Goal: Task Accomplishment & Management: Manage account settings

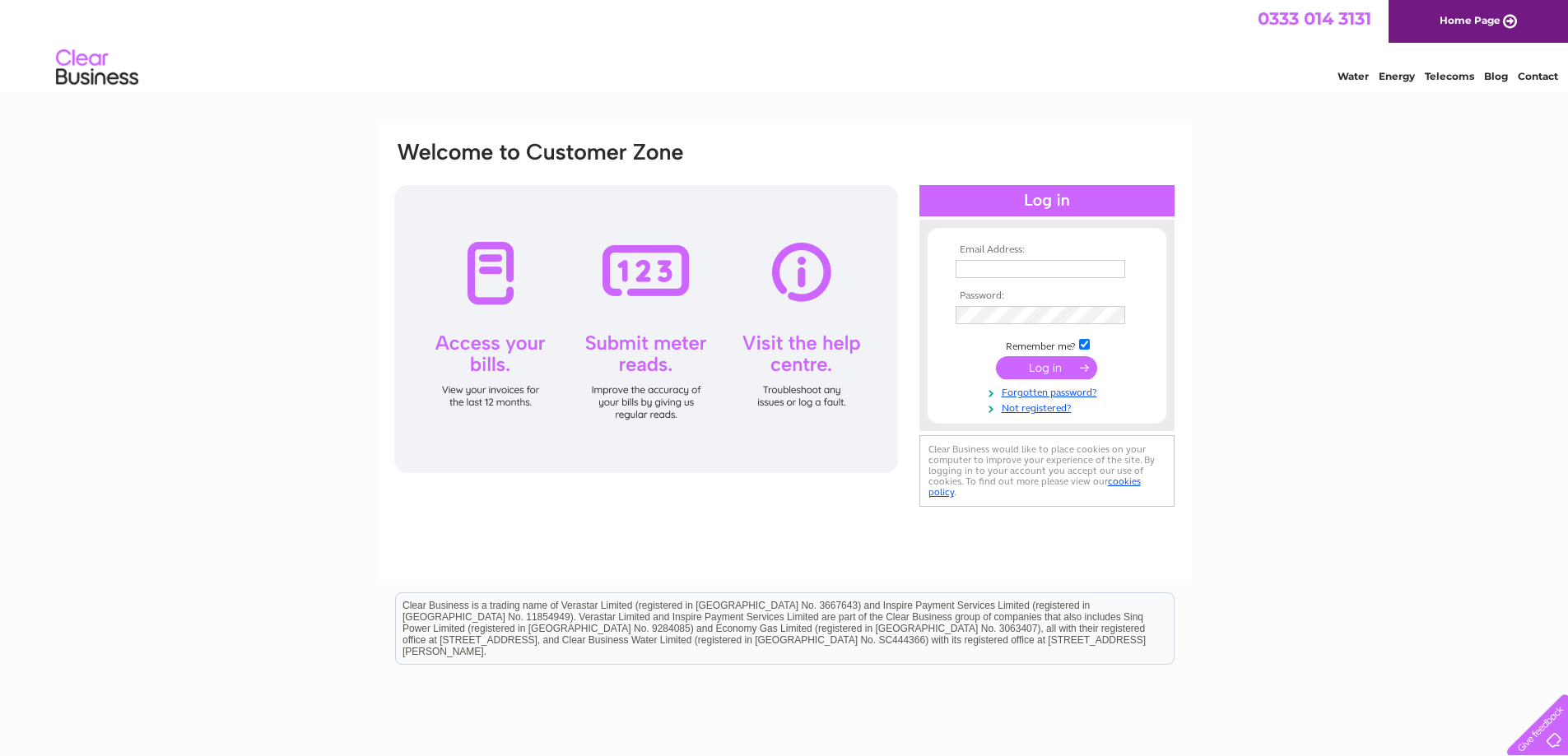
click at [991, 268] on input "text" at bounding box center [1040, 269] width 170 height 18
type input "holmesfamily2001@yahoo.com"
click at [965, 272] on input "holmesfamily2001@yahoo.com" at bounding box center [1040, 270] width 171 height 20
drag, startPoint x: 1119, startPoint y: 264, endPoint x: 889, endPoint y: 276, distance: 230.7
click at [889, 276] on div "Email Address: holmesfamily2001@yahoo.com Password:" at bounding box center [784, 326] width 783 height 373
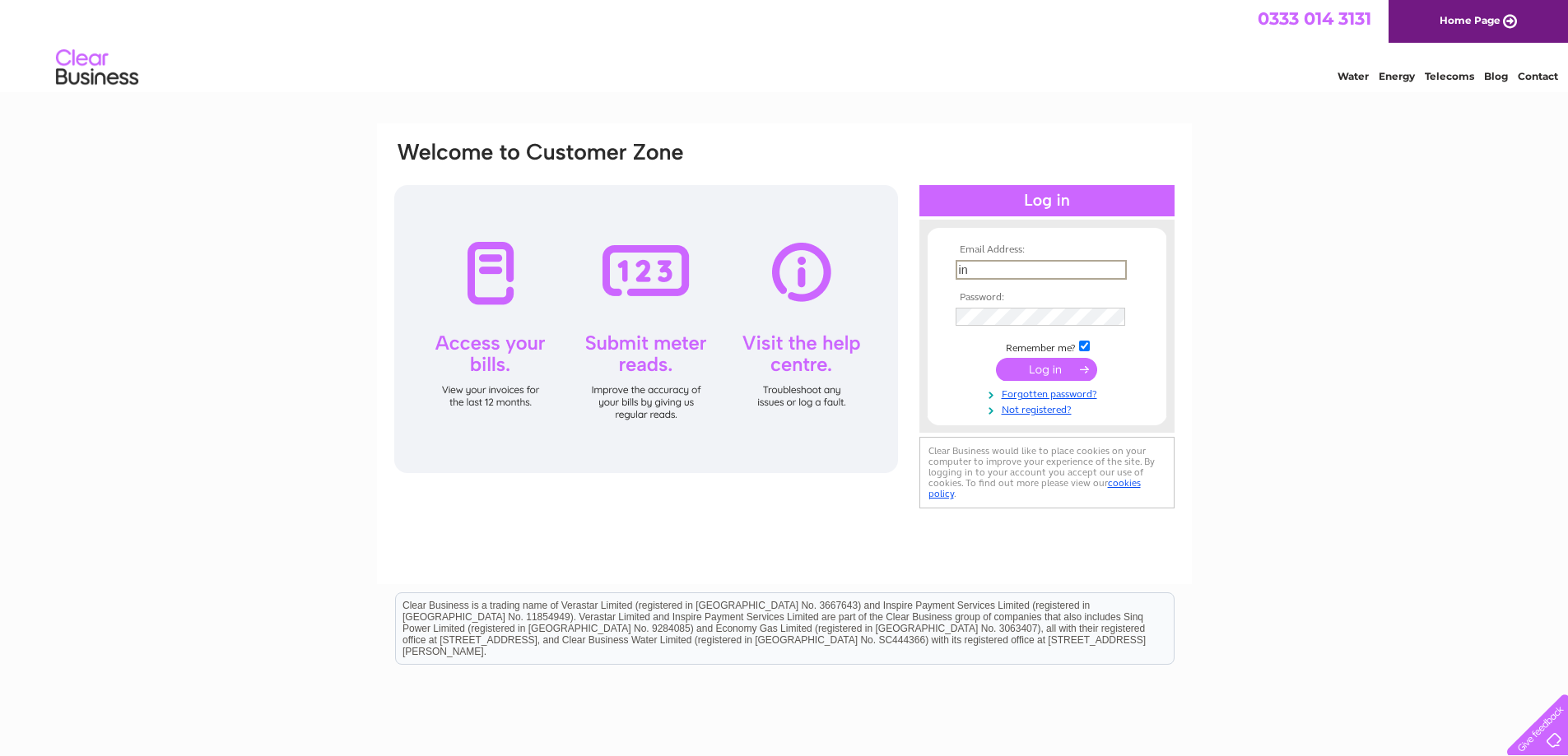
type input "info@goodliffes.co.uk"
click at [1032, 369] on input "submit" at bounding box center [1046, 367] width 101 height 23
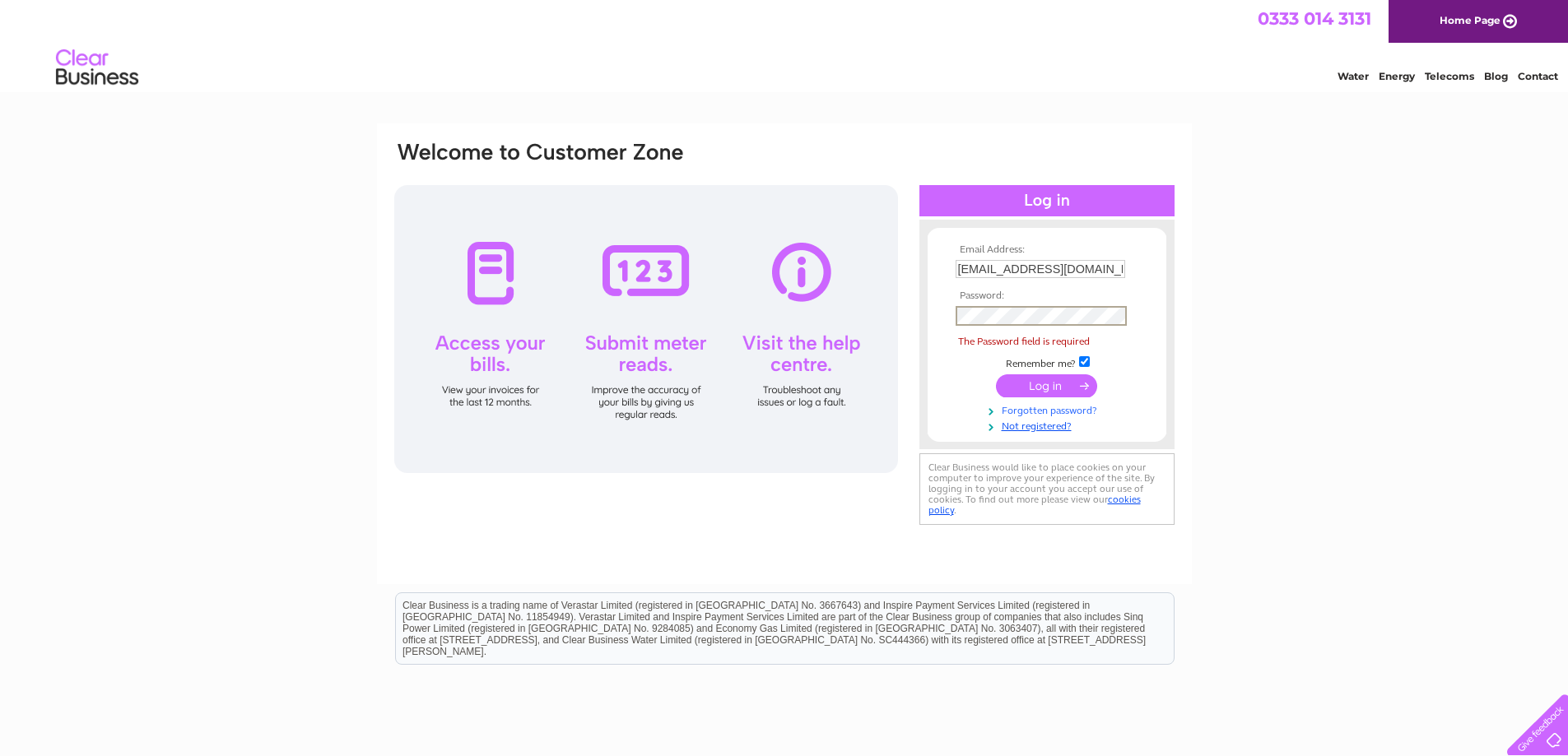
click at [1044, 409] on link "Forgotten password?" at bounding box center [1048, 410] width 187 height 16
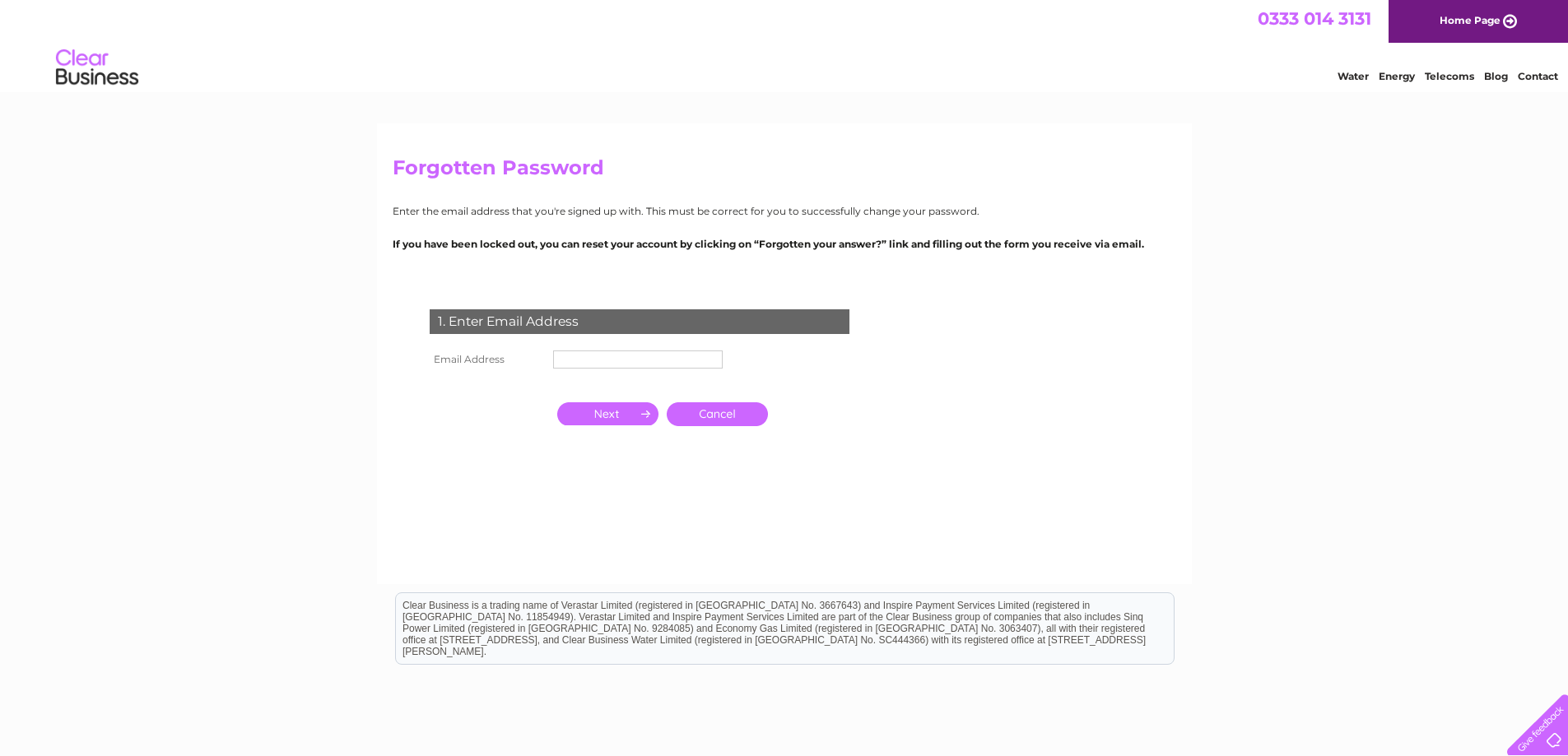
click at [566, 355] on input "text" at bounding box center [638, 360] width 170 height 18
type input "[EMAIL_ADDRESS][DOMAIN_NAME]"
click at [595, 404] on input "button" at bounding box center [607, 413] width 101 height 23
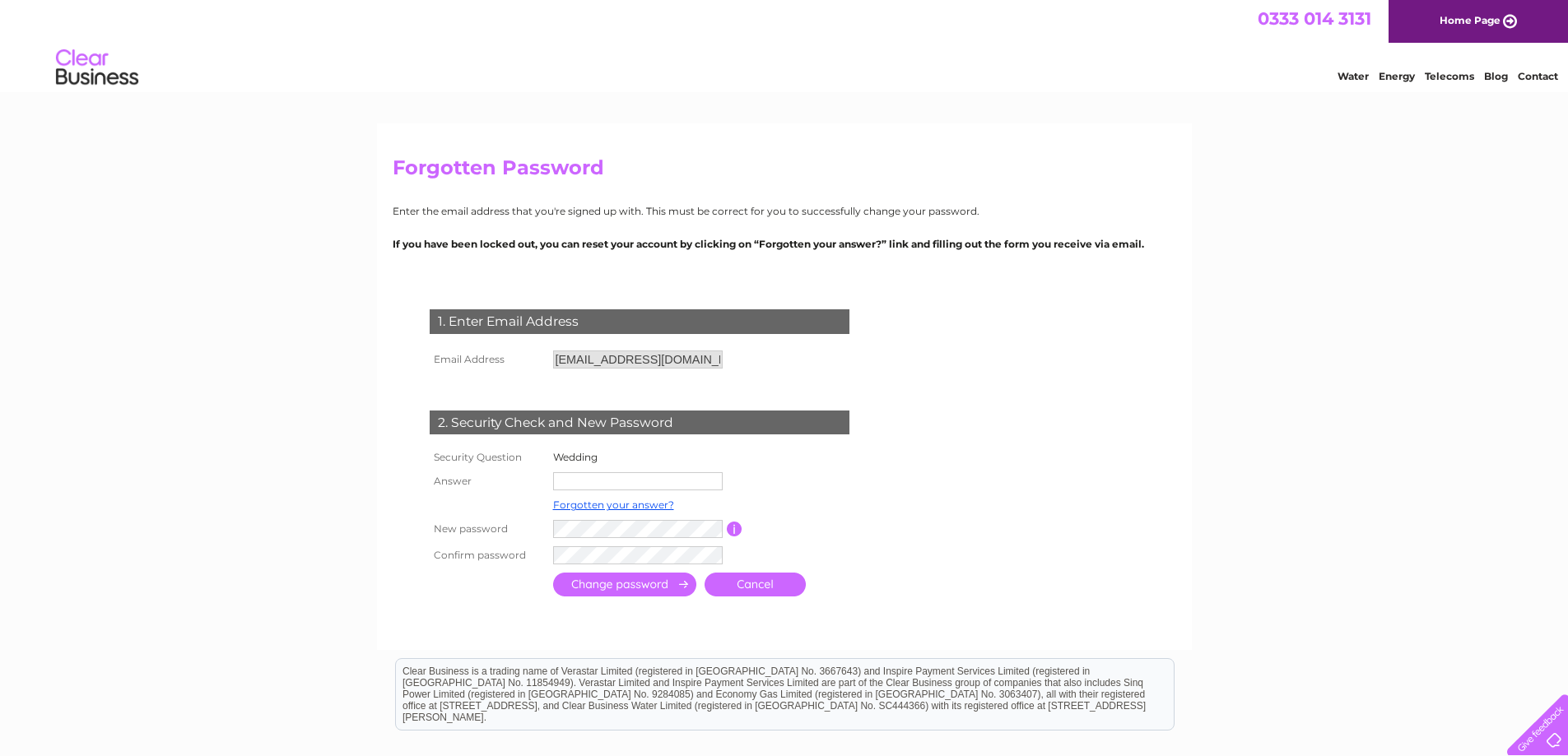
click at [570, 481] on input "text" at bounding box center [638, 481] width 170 height 18
type input "August 18th 1990"
click at [596, 583] on input "submit" at bounding box center [624, 585] width 143 height 24
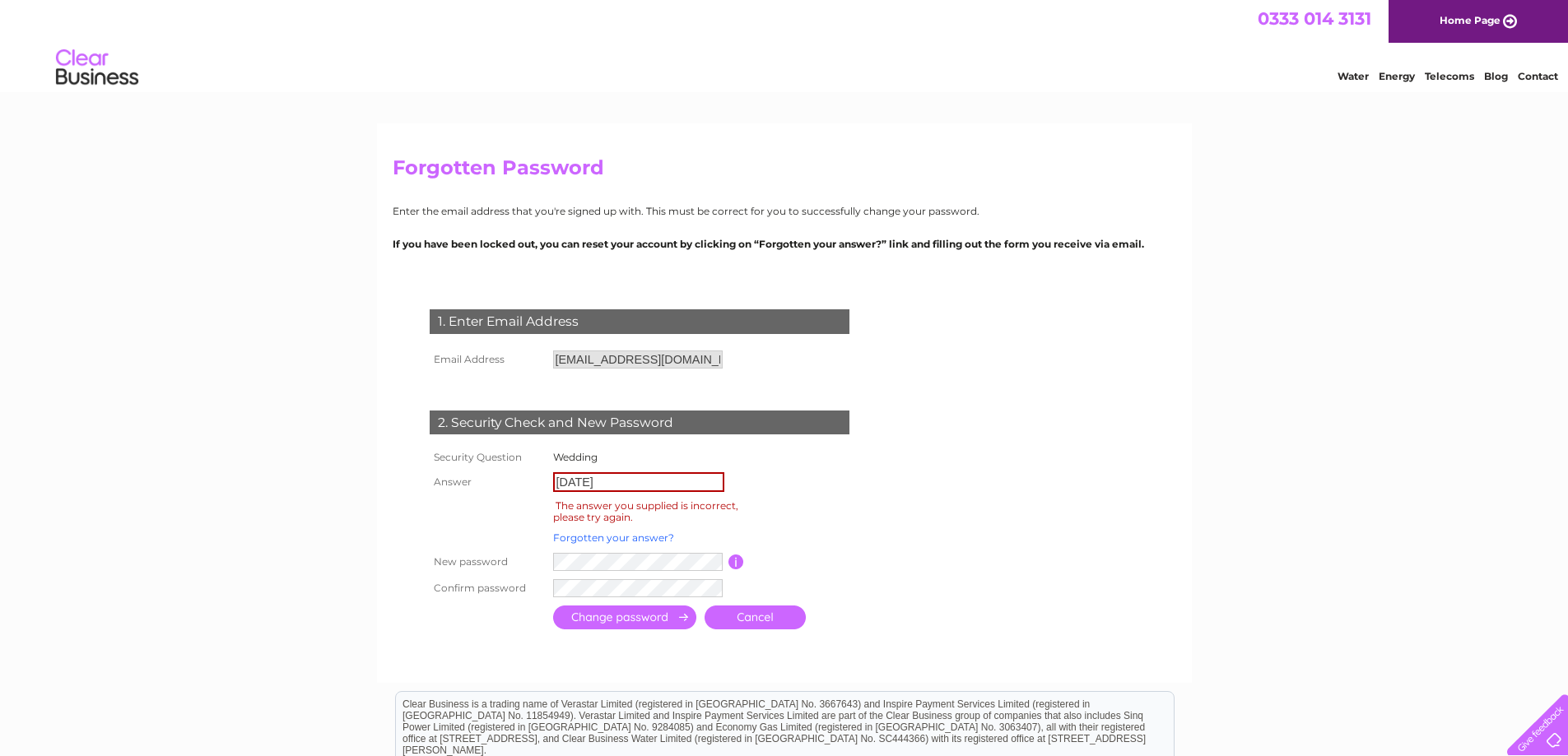
click at [580, 539] on link "Forgotten your answer?" at bounding box center [613, 538] width 121 height 12
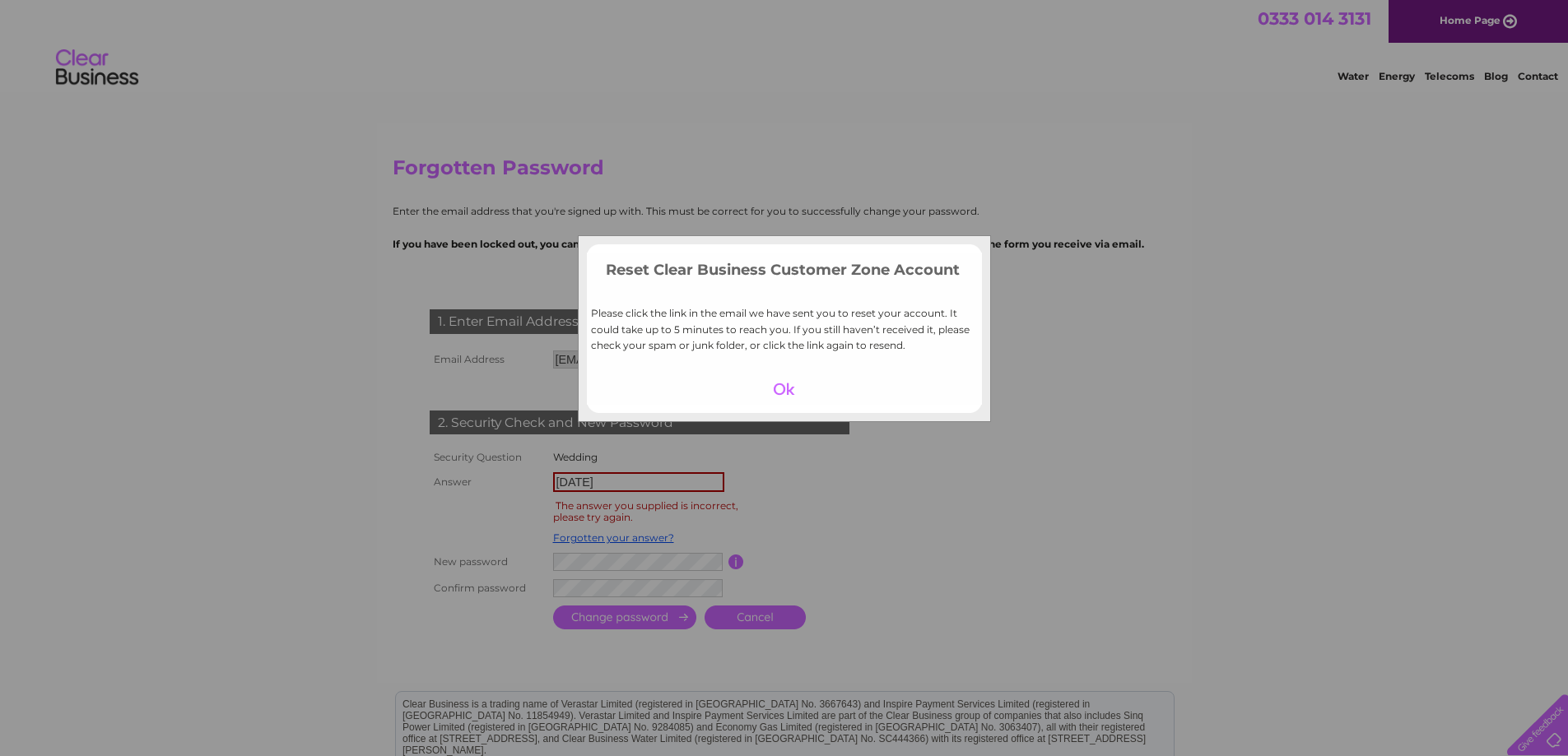
click at [785, 390] on div at bounding box center [783, 389] width 101 height 23
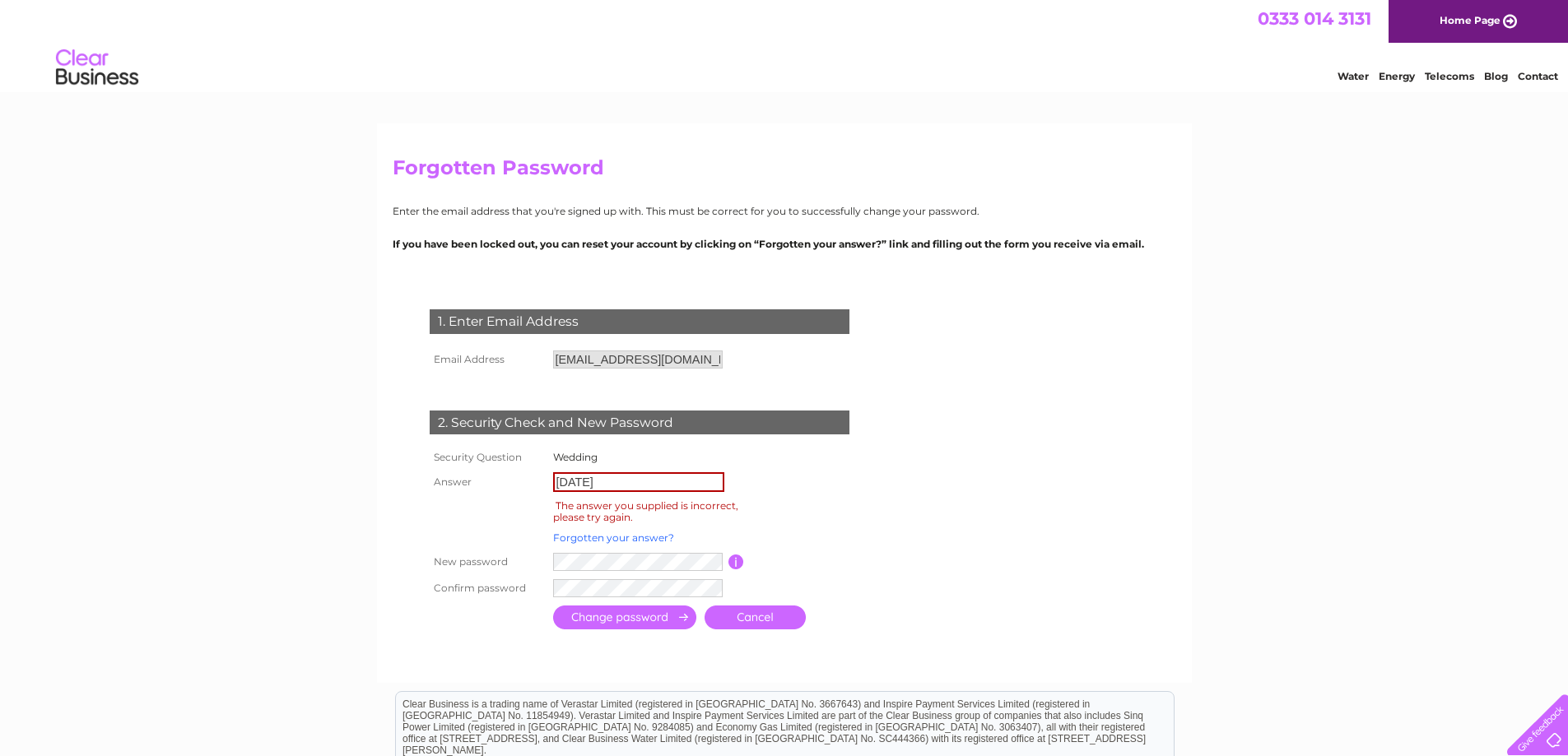
click at [620, 539] on link "Forgotten your answer?" at bounding box center [613, 538] width 121 height 12
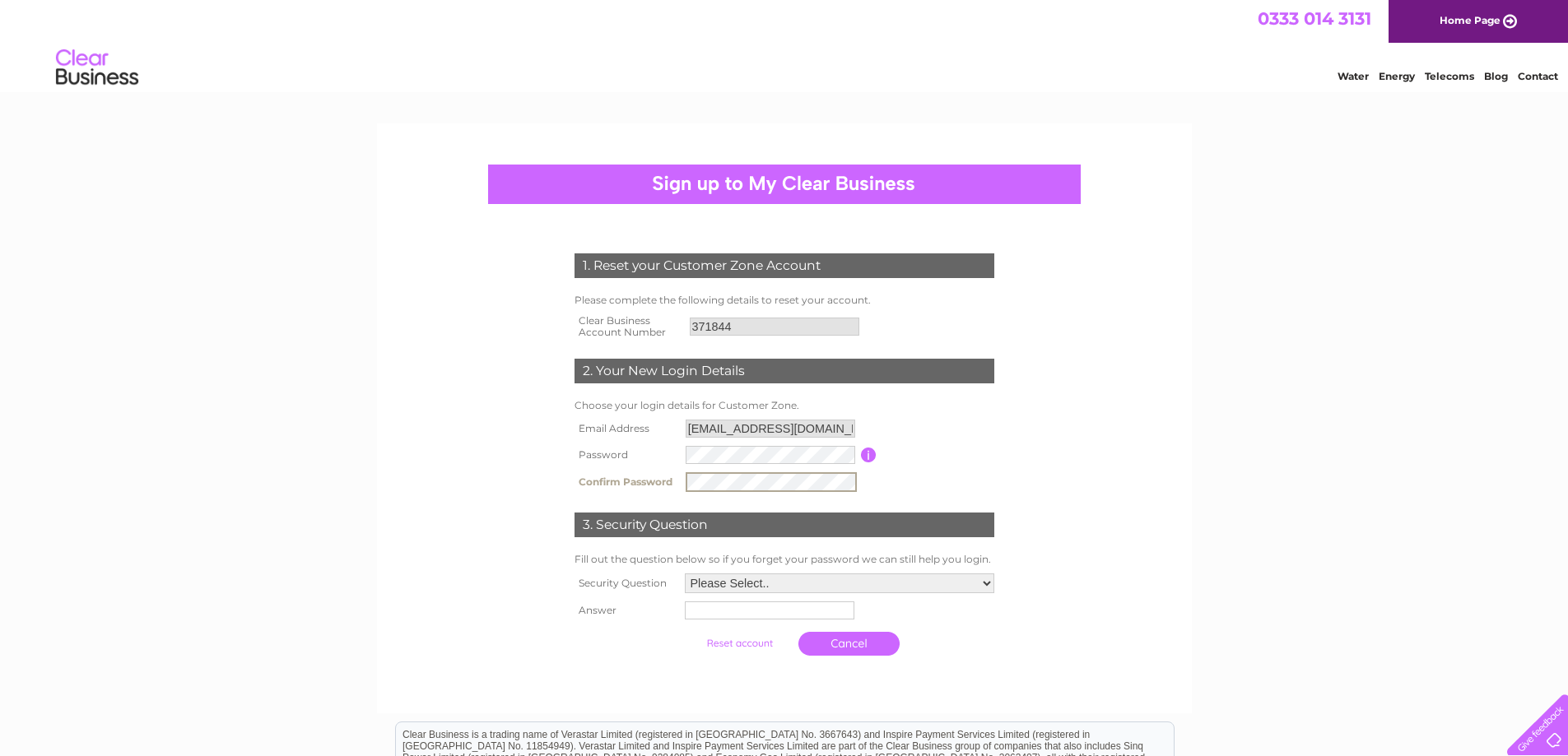
click at [983, 582] on select "Please Select.. In what town or city was your first job? In what town or city d…" at bounding box center [839, 584] width 309 height 20
select select "4"
click at [683, 573] on select "Please Select.. In what town or city was your first job? In what town or city d…" at bounding box center [838, 582] width 311 height 21
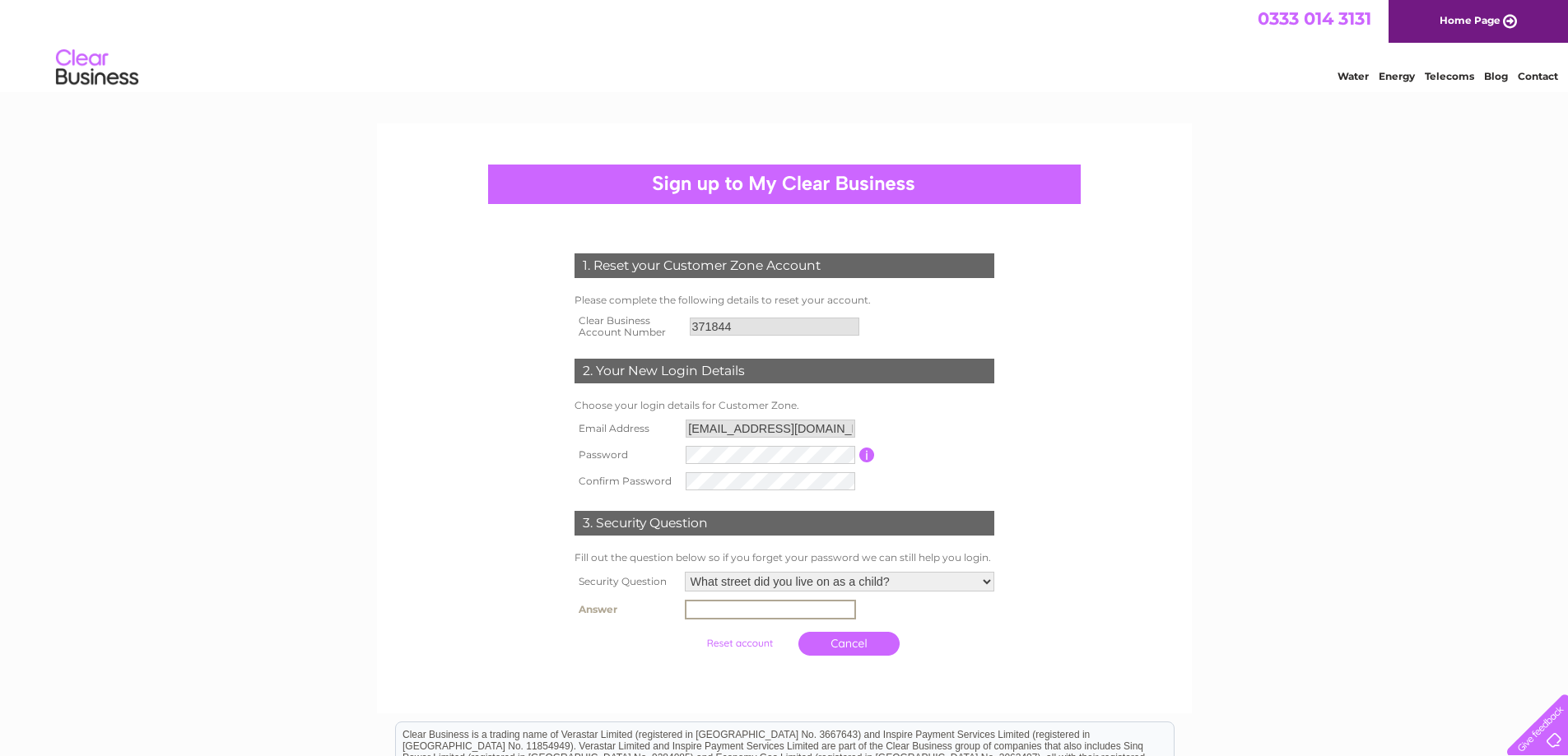
click at [697, 611] on input "text" at bounding box center [770, 610] width 171 height 20
type input "Waterway"
click at [764, 644] on input "submit" at bounding box center [739, 641] width 101 height 23
click at [759, 641] on input "submit" at bounding box center [739, 641] width 101 height 23
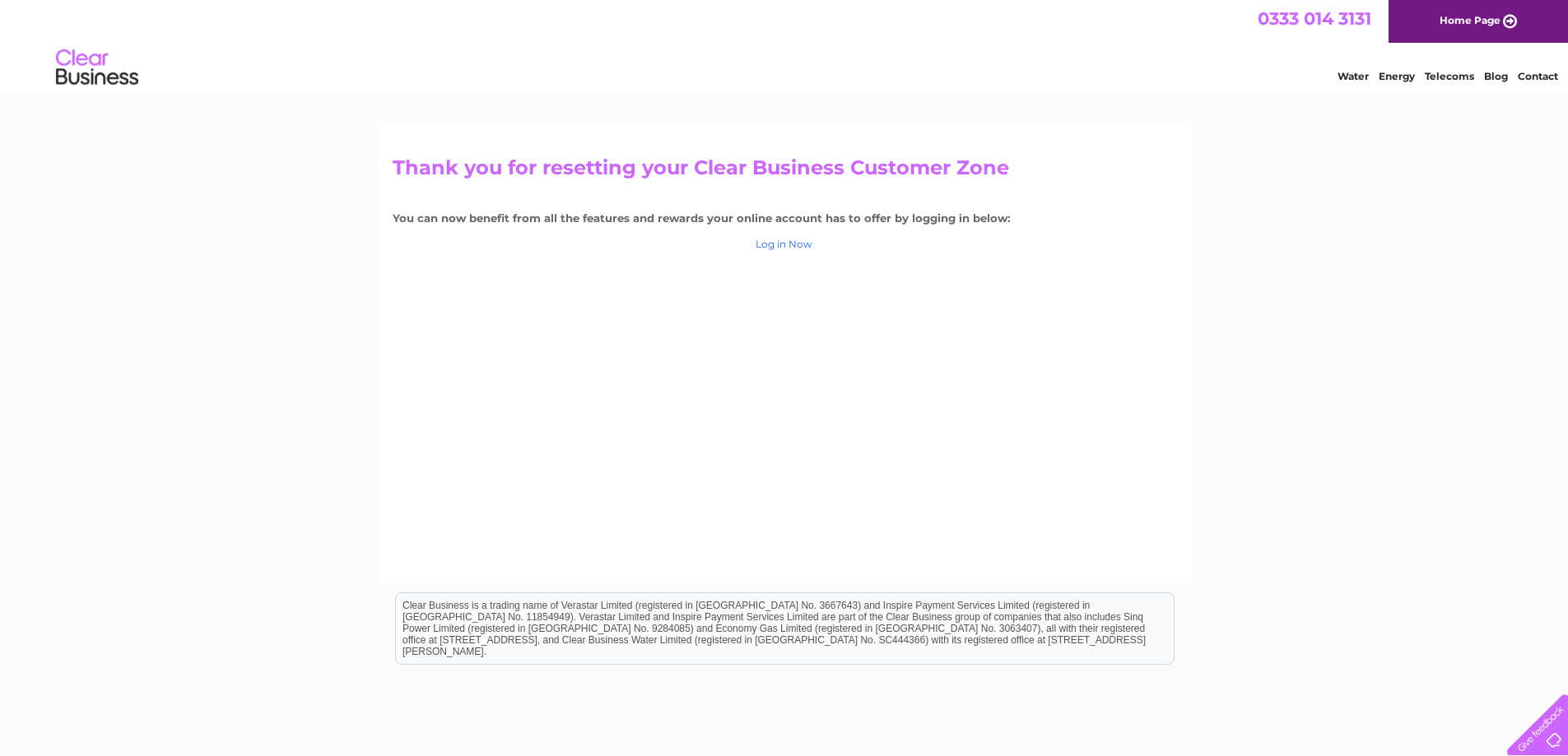
click at [784, 244] on link "Log in Now" at bounding box center [783, 244] width 57 height 12
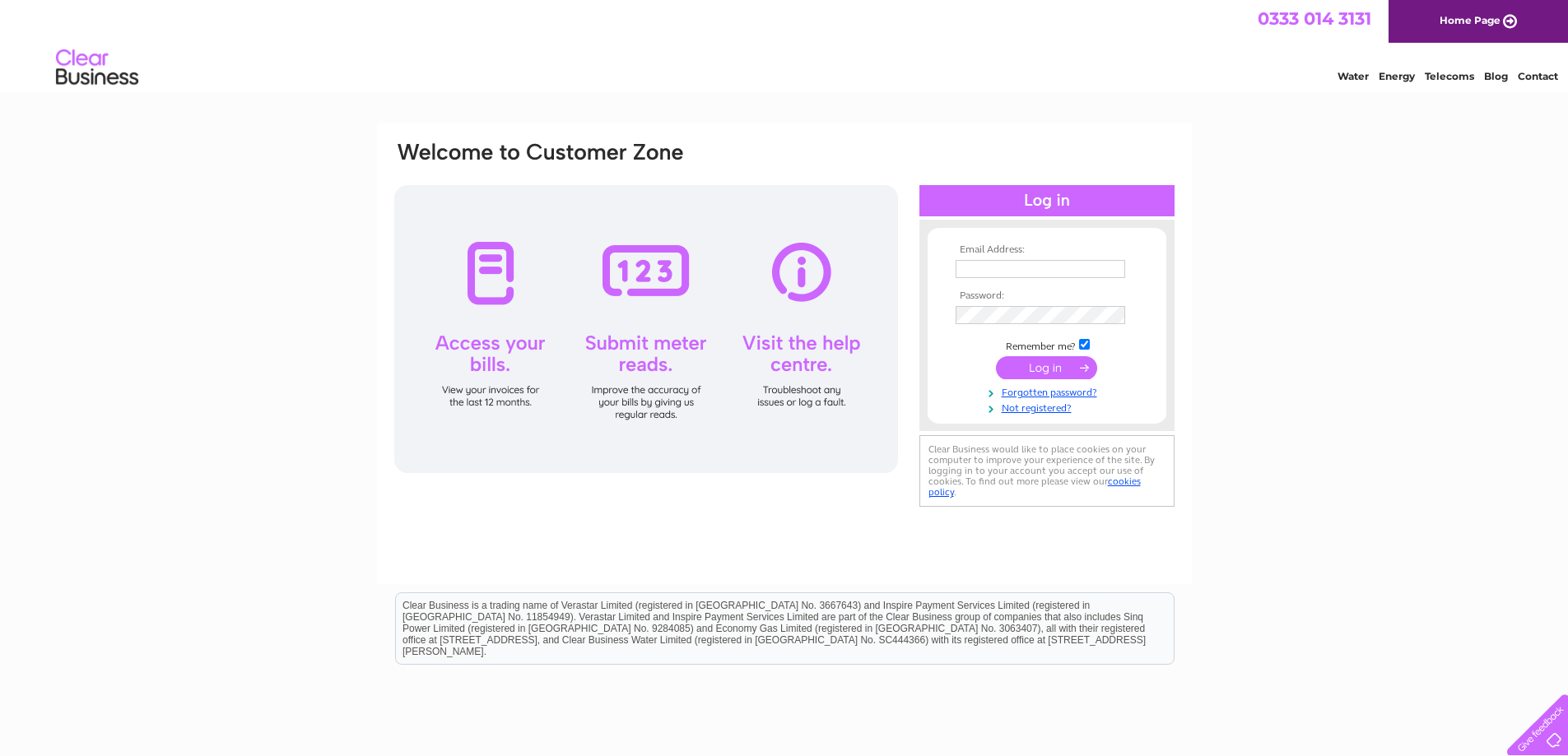
type input "[EMAIL_ADDRESS][DOMAIN_NAME]"
click at [1033, 366] on input "submit" at bounding box center [1046, 367] width 101 height 23
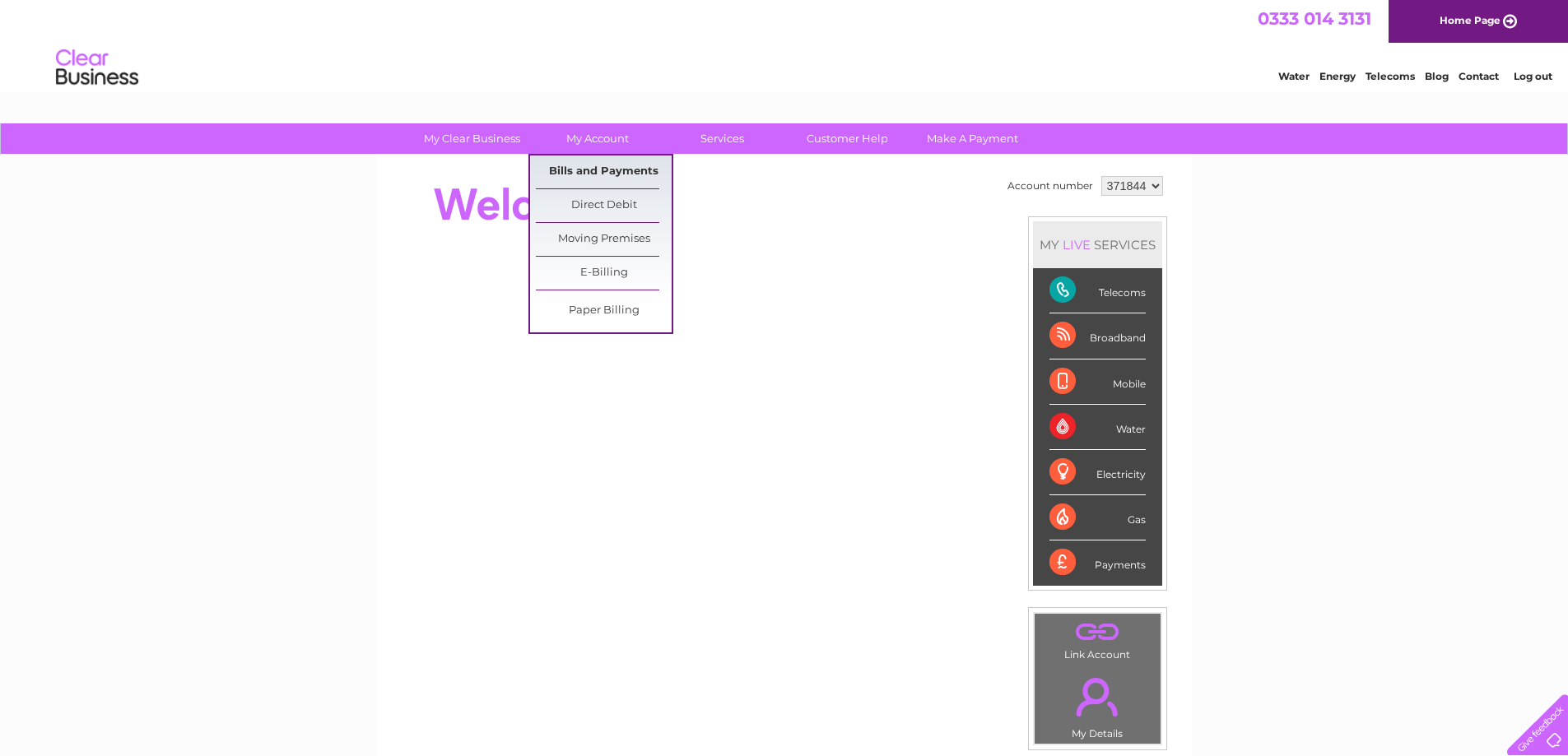
click at [607, 168] on link "Bills and Payments" at bounding box center [604, 172] width 136 height 33
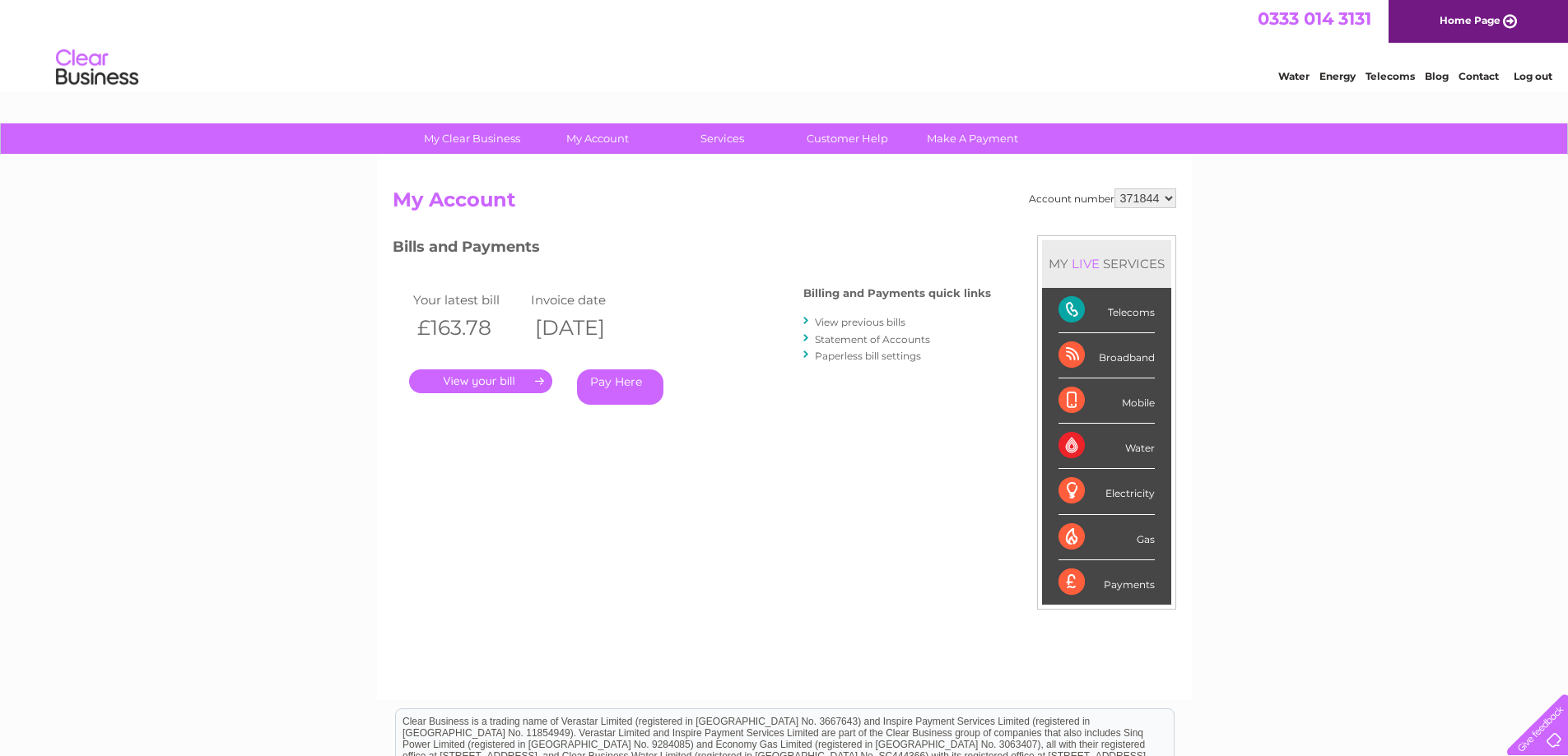
click at [504, 383] on link "." at bounding box center [480, 381] width 143 height 24
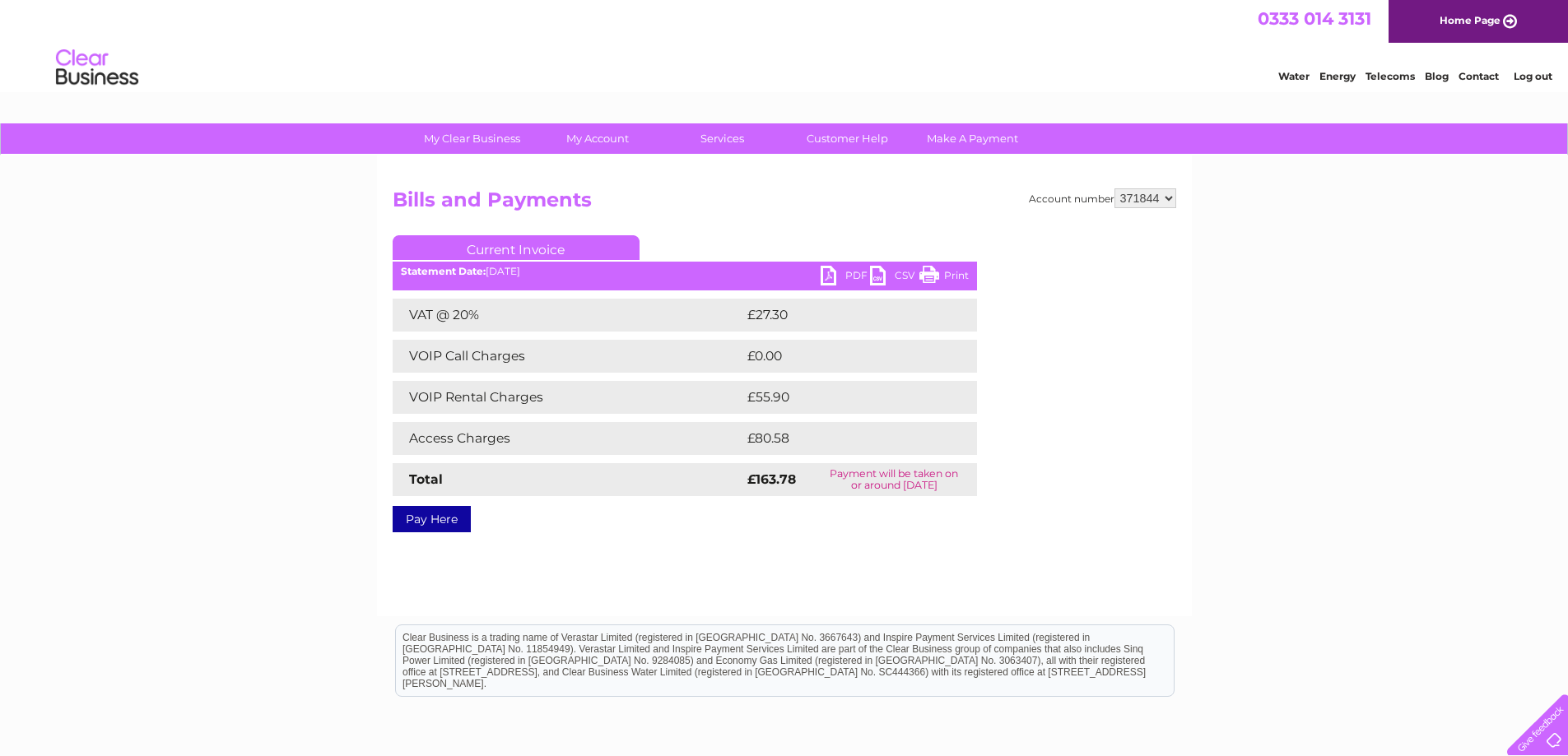
click at [851, 272] on link "PDF" at bounding box center [844, 278] width 49 height 24
